Goal: Task Accomplishment & Management: Manage account settings

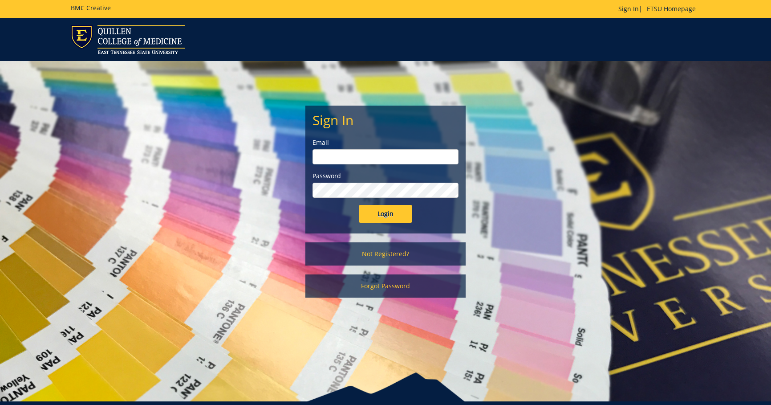
click at [325, 152] on input "email" at bounding box center [386, 156] width 146 height 15
type input "[EMAIL_ADDRESS][DOMAIN_NAME]"
click at [359, 205] on input "Login" at bounding box center [385, 214] width 53 height 18
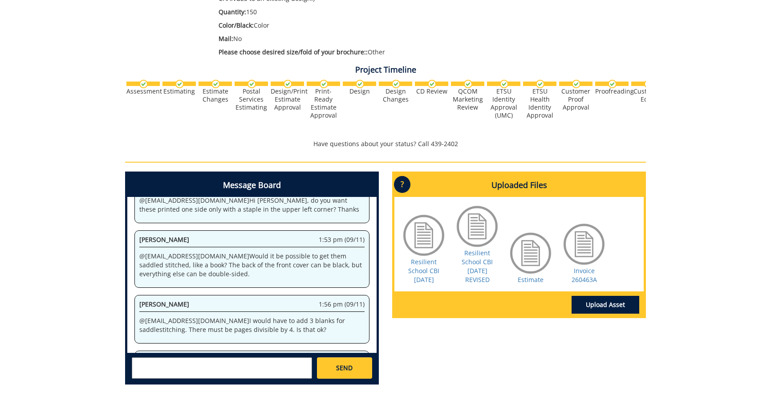
scroll to position [178, 0]
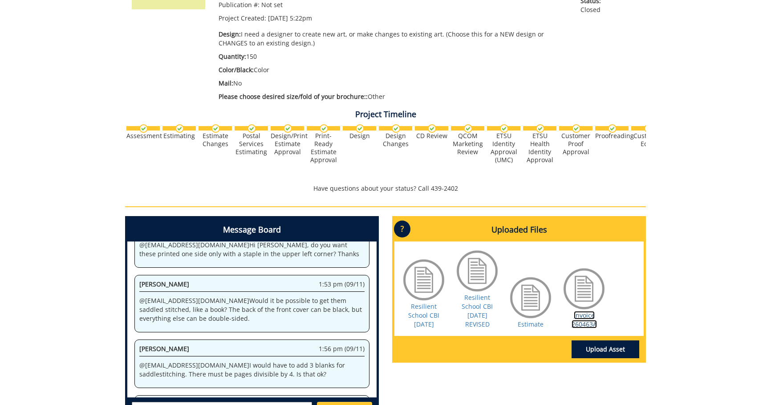
click at [584, 322] on link "Invoice 260463A" at bounding box center [584, 319] width 25 height 17
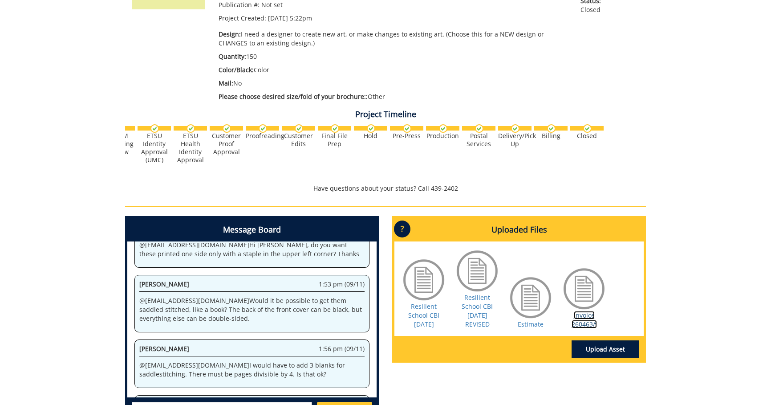
scroll to position [0, 0]
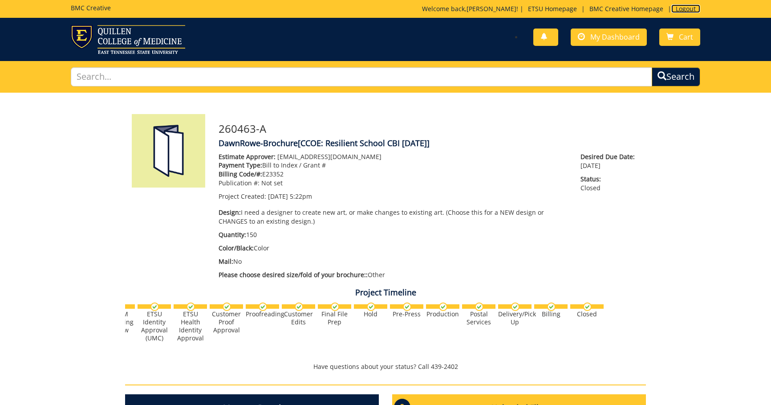
click at [685, 6] on link "Logout" at bounding box center [685, 8] width 29 height 8
